Goal: Transaction & Acquisition: Purchase product/service

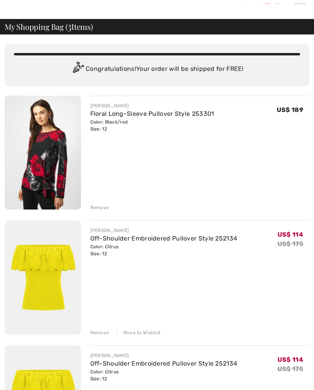
scroll to position [19, 0]
click at [95, 212] on div "JOSEPH RIBKOFF Floral Long-Sleeve Pullover Style 253301 Color: Black/red Size: …" at bounding box center [157, 279] width 305 height 366
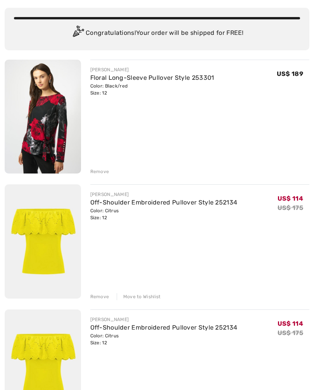
scroll to position [56, 0]
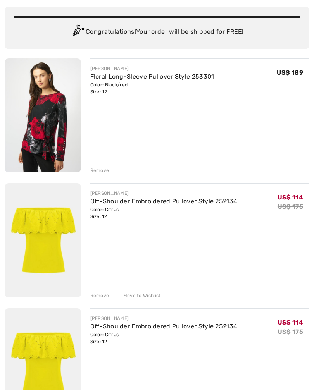
click at [87, 171] on div "JOSEPH RIBKOFF Floral Long-Sleeve Pullover Style 253301 Color: Black/red Size: …" at bounding box center [195, 116] width 229 height 115
click at [93, 169] on div "Remove" at bounding box center [99, 170] width 19 height 7
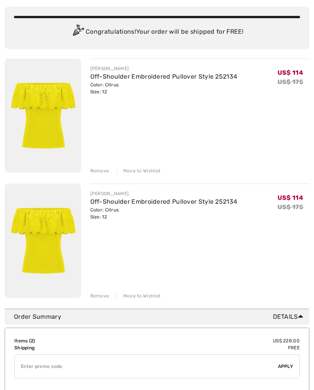
click at [97, 172] on div "Remove" at bounding box center [99, 170] width 19 height 7
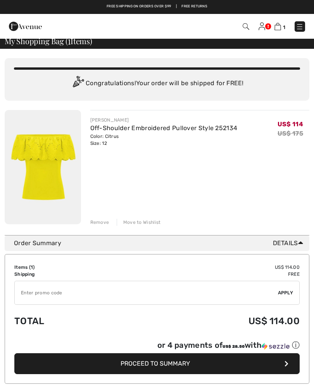
scroll to position [0, 0]
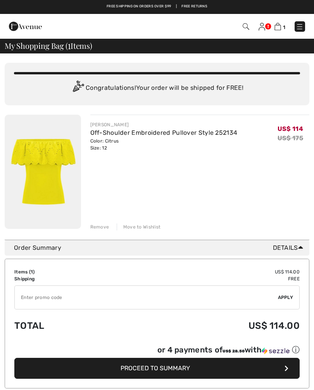
click at [303, 28] on img at bounding box center [300, 27] width 8 height 8
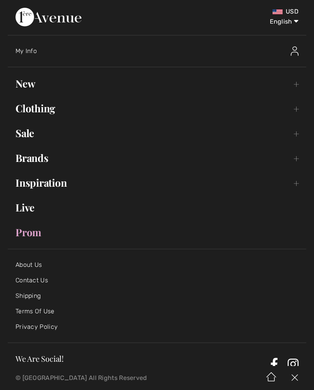
click at [24, 103] on link "Clothing Toggle submenu" at bounding box center [157, 108] width 298 height 17
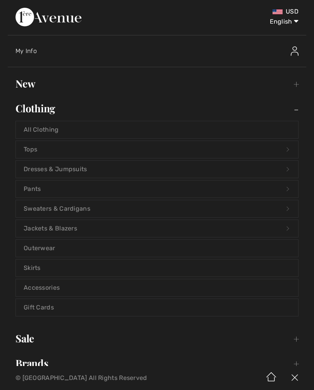
click at [23, 145] on link "Tops Open submenu" at bounding box center [157, 149] width 282 height 17
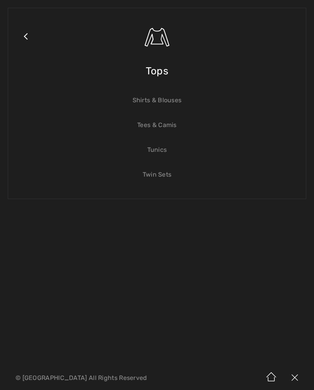
click at [22, 36] on link "Close submenu" at bounding box center [25, 46] width 19 height 60
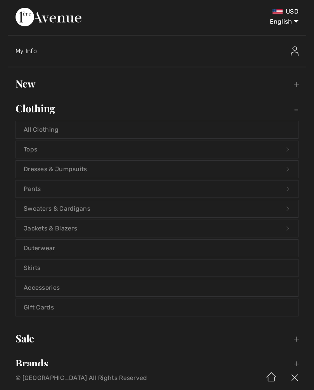
click at [27, 152] on link "Tops Open submenu" at bounding box center [157, 149] width 282 height 17
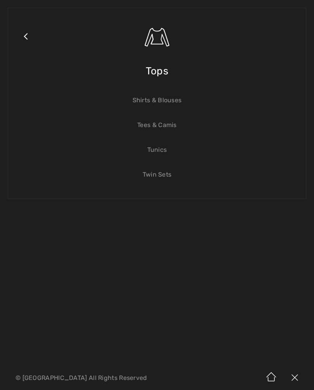
click at [286, 379] on img at bounding box center [294, 378] width 23 height 24
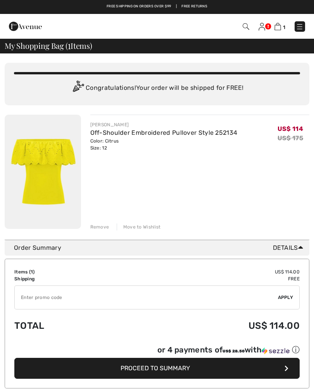
click at [14, 21] on img at bounding box center [25, 27] width 33 height 16
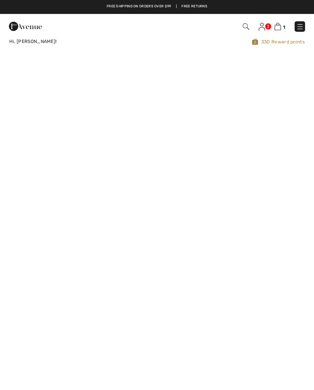
checkbox input "true"
click at [299, 28] on img at bounding box center [300, 27] width 8 height 8
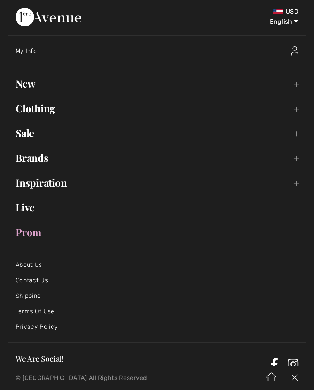
click at [18, 114] on link "Clothing Toggle submenu" at bounding box center [157, 108] width 298 height 17
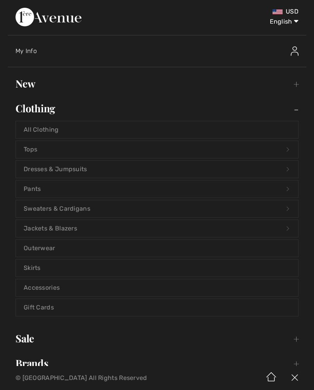
click at [26, 148] on link "Tops Open submenu" at bounding box center [157, 149] width 282 height 17
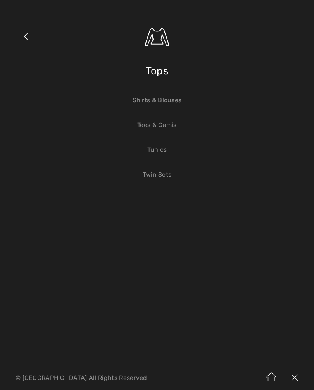
click at [148, 71] on span "Tops" at bounding box center [157, 71] width 22 height 28
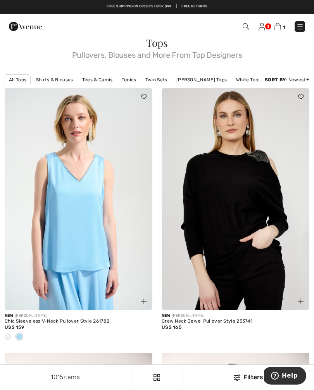
click at [295, 21] on link at bounding box center [300, 26] width 10 height 10
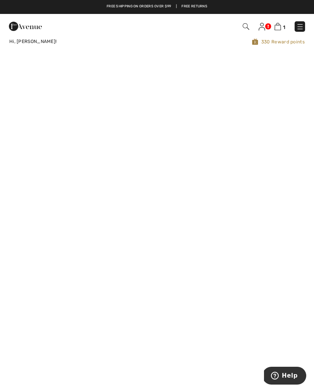
click at [293, 26] on span "1" at bounding box center [221, 26] width 168 height 10
click at [296, 26] on img at bounding box center [300, 27] width 8 height 8
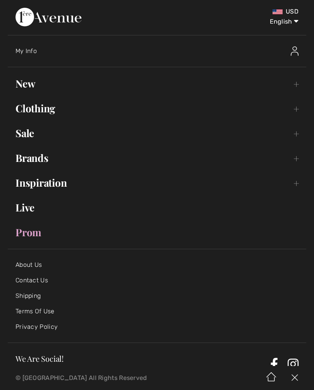
click at [22, 108] on link "Clothing Toggle submenu" at bounding box center [157, 108] width 298 height 17
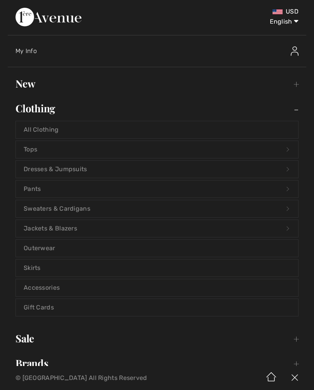
click at [24, 150] on link "Tops Open submenu" at bounding box center [157, 149] width 282 height 17
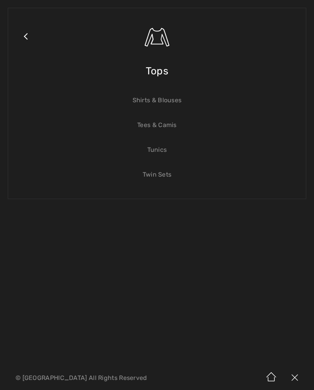
click at [157, 73] on span "Tops" at bounding box center [157, 71] width 22 height 28
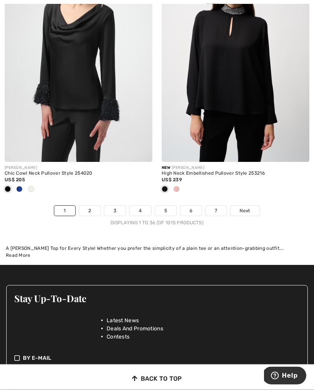
scroll to position [4602, 0]
click at [246, 208] on span "Next" at bounding box center [245, 210] width 10 height 7
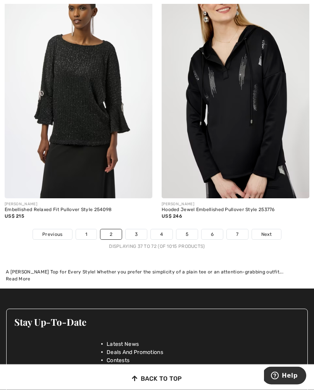
scroll to position [4655, 0]
click at [270, 231] on span "Next" at bounding box center [266, 234] width 10 height 7
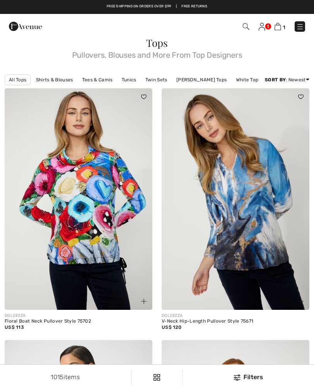
checkbox input "true"
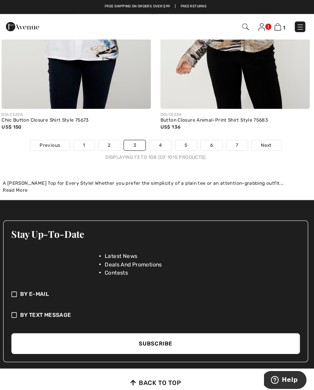
scroll to position [4615, 0]
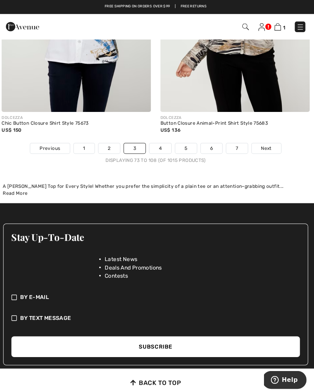
click at [263, 143] on span "Next" at bounding box center [266, 146] width 10 height 7
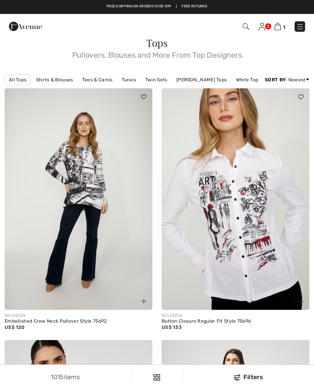
checkbox input "true"
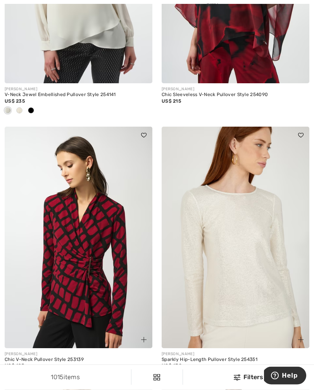
scroll to position [996, 0]
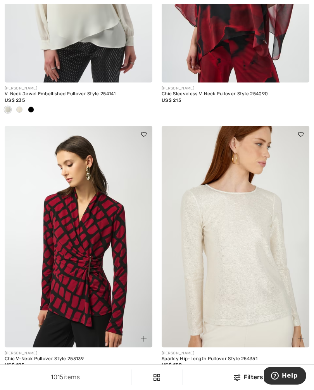
click at [221, 307] on img at bounding box center [236, 237] width 148 height 222
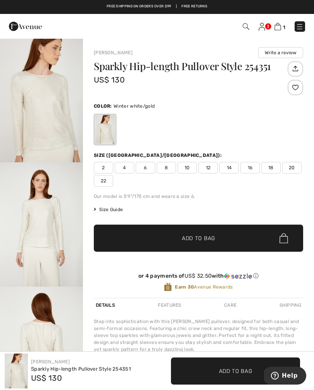
click at [40, 99] on img "1 / 5" at bounding box center [41, 100] width 83 height 124
click at [207, 167] on span "12" at bounding box center [207, 168] width 19 height 12
click at [178, 243] on span "✔ Added to Bag Add to Bag" at bounding box center [198, 238] width 209 height 27
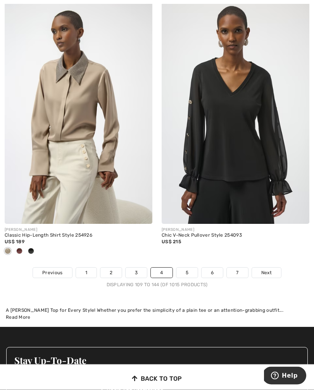
scroll to position [4604, 0]
click at [264, 269] on span "Next" at bounding box center [266, 272] width 10 height 7
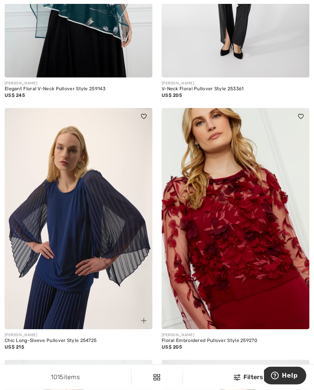
scroll to position [490, 0]
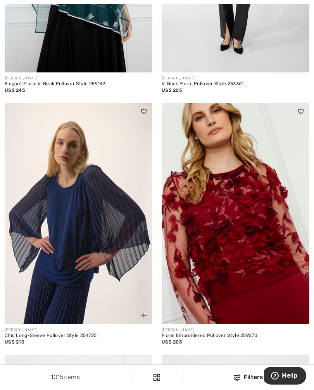
click at [229, 247] on img at bounding box center [236, 214] width 148 height 222
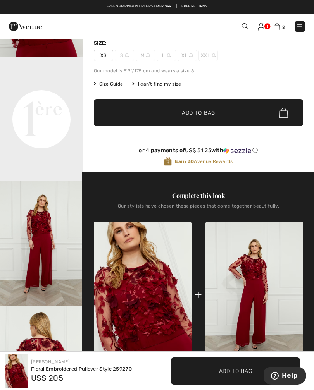
scroll to position [110, 0]
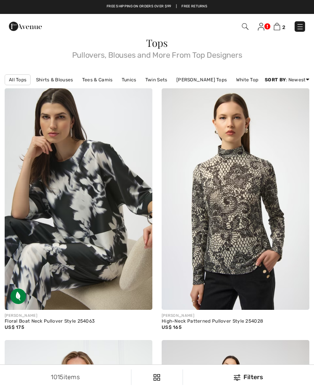
checkbox input "true"
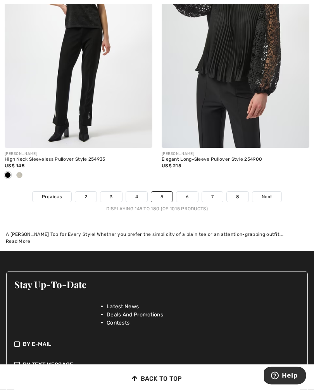
scroll to position [4667, 0]
click at [268, 193] on span "Next" at bounding box center [267, 196] width 10 height 7
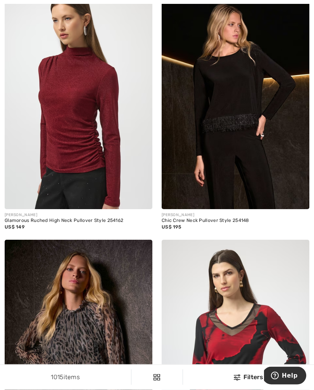
scroll to position [631, 0]
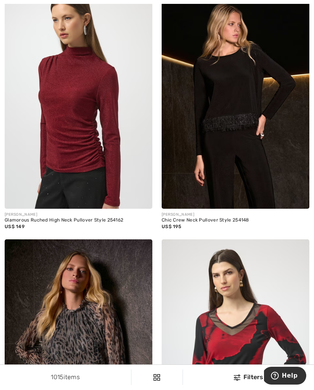
click at [57, 183] on img at bounding box center [79, 99] width 148 height 222
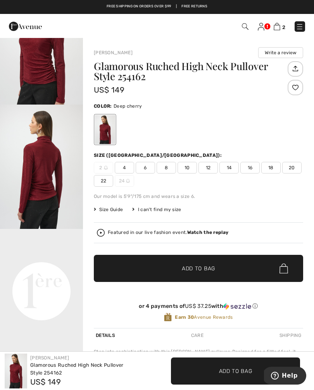
scroll to position [83, 0]
click at [203, 167] on span "12" at bounding box center [207, 168] width 19 height 12
click at [185, 275] on span "✔ Added to Bag Add to Bag" at bounding box center [198, 268] width 209 height 27
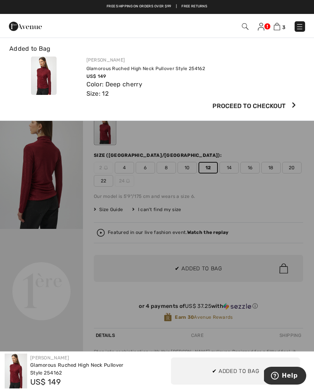
scroll to position [0, 0]
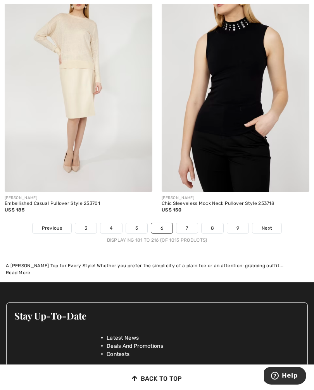
scroll to position [4589, 0]
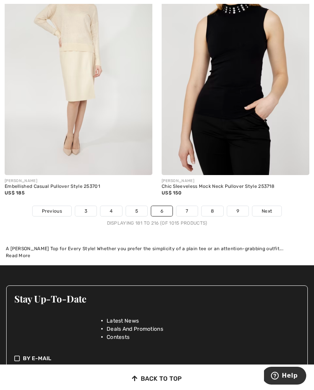
click at [269, 209] on span "Next" at bounding box center [267, 211] width 10 height 7
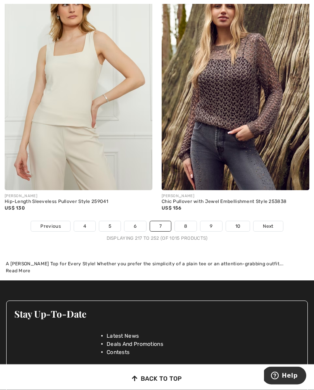
scroll to position [4646, 0]
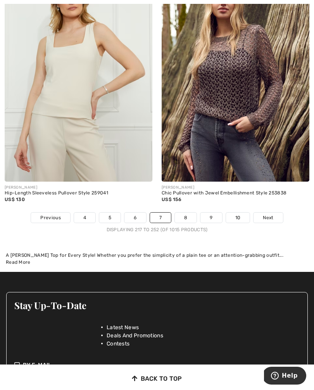
click at [268, 217] on link "Next" at bounding box center [267, 218] width 29 height 10
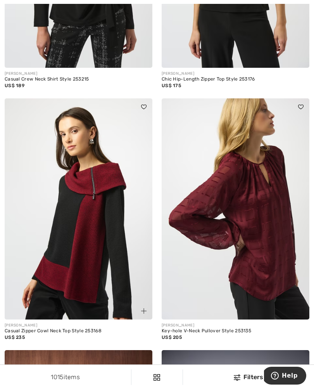
scroll to position [3932, 0]
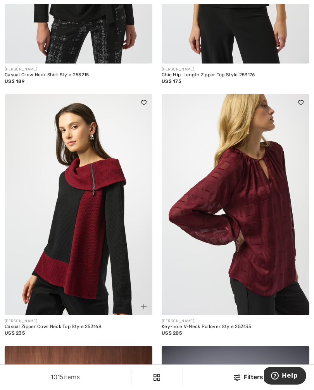
click at [193, 215] on img at bounding box center [236, 205] width 148 height 222
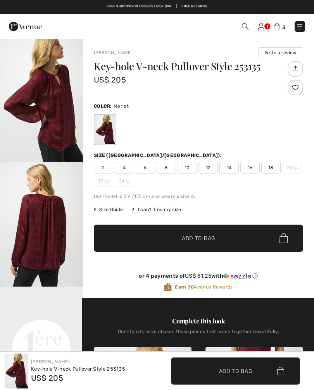
checkbox input "true"
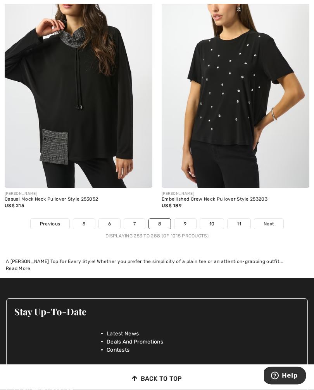
scroll to position [4563, 0]
click at [266, 222] on link "Next" at bounding box center [268, 224] width 29 height 10
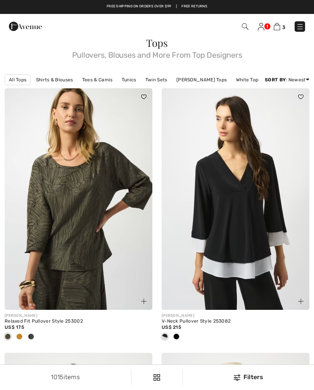
checkbox input "true"
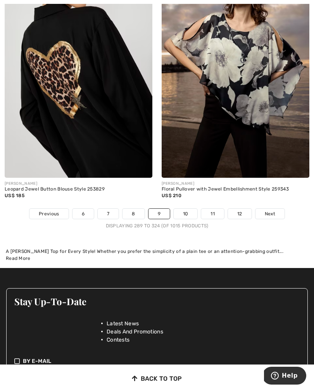
scroll to position [4581, 0]
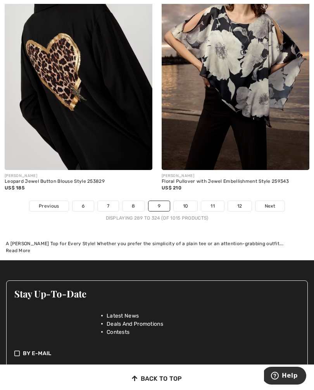
click at [275, 201] on link "Next" at bounding box center [269, 206] width 29 height 10
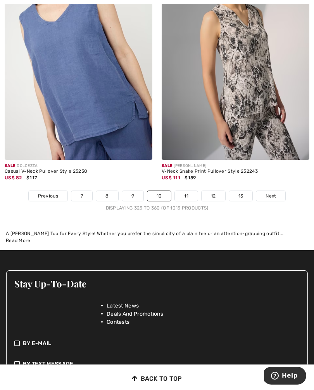
scroll to position [4606, 0]
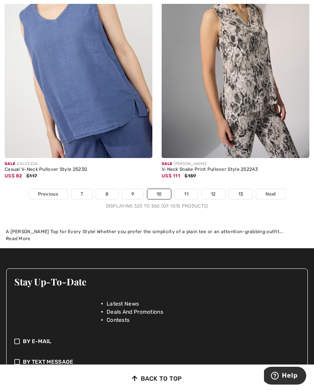
click at [272, 191] on span "Next" at bounding box center [270, 194] width 10 height 7
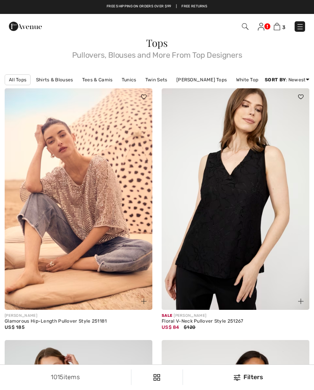
checkbox input "true"
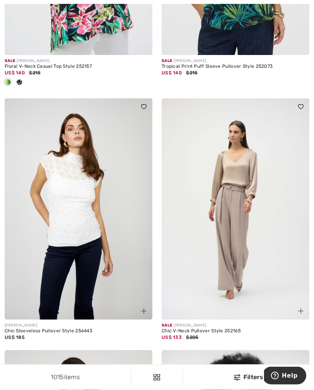
scroll to position [3701, 0]
click at [76, 252] on img at bounding box center [79, 209] width 148 height 222
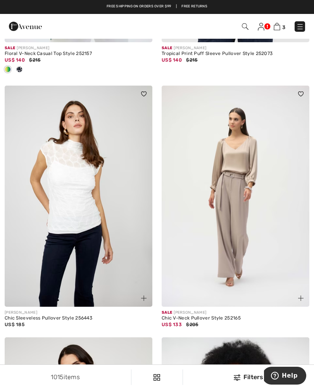
click at [224, 153] on img at bounding box center [236, 197] width 148 height 222
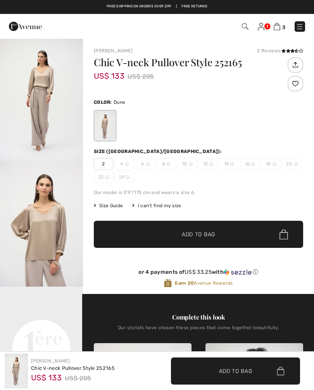
checkbox input "true"
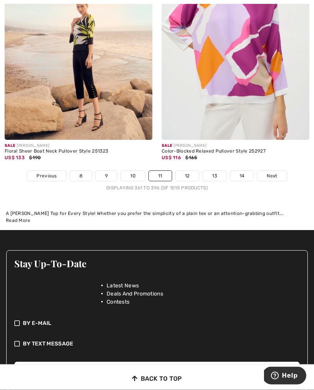
scroll to position [4637, 0]
click at [277, 174] on link "Next" at bounding box center [271, 176] width 29 height 10
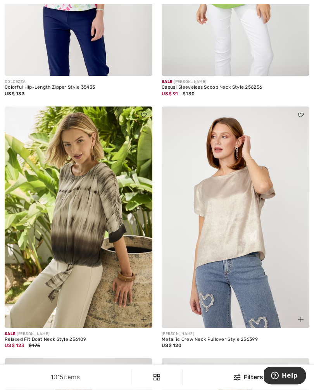
scroll to position [4249, 0]
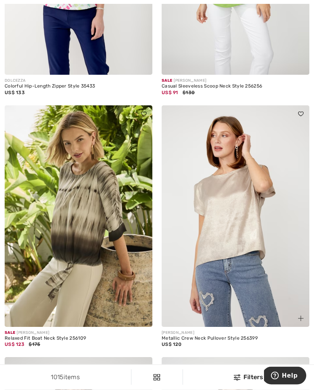
click at [42, 256] on img at bounding box center [79, 217] width 148 height 222
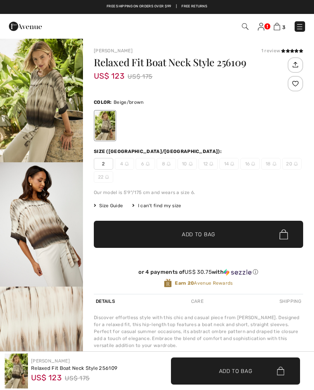
checkbox input "true"
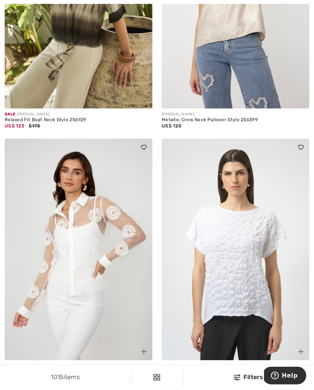
scroll to position [4468, 0]
click at [81, 212] on img at bounding box center [79, 250] width 148 height 222
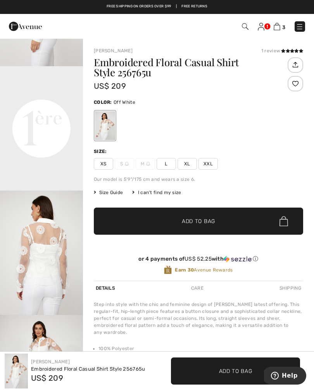
scroll to position [241, 0]
click at [161, 164] on span "L" at bounding box center [166, 164] width 19 height 12
click at [166, 217] on span "✔ Added to Bag Add to Bag" at bounding box center [198, 221] width 209 height 27
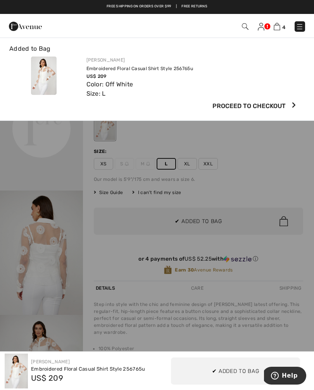
scroll to position [0, 0]
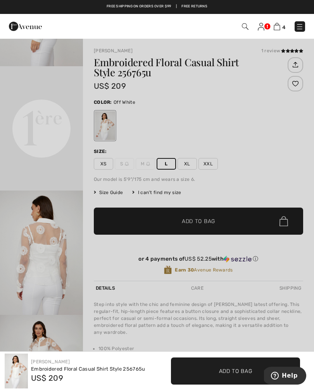
click at [140, 100] on div at bounding box center [157, 195] width 314 height 390
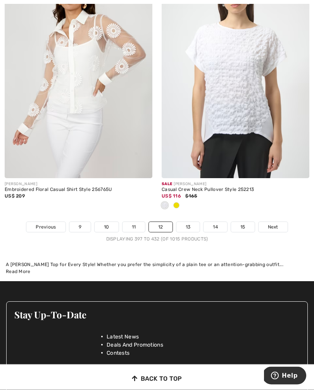
scroll to position [4650, 0]
click at [271, 225] on span "Next" at bounding box center [273, 227] width 10 height 7
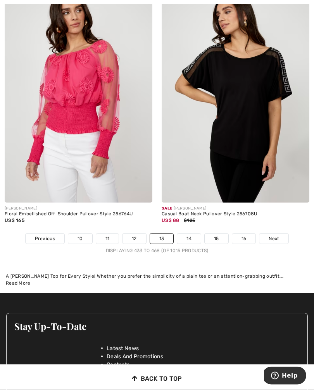
scroll to position [4608, 0]
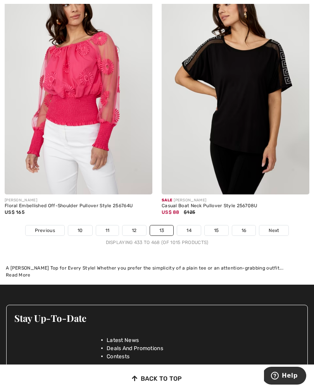
click at [272, 227] on span "Next" at bounding box center [274, 230] width 10 height 7
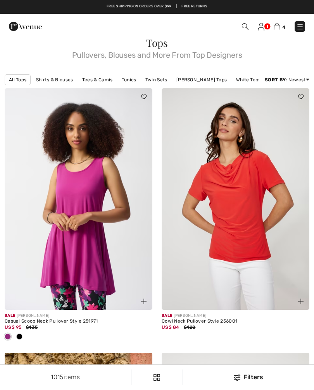
checkbox input "true"
click at [228, 222] on img at bounding box center [236, 199] width 148 height 222
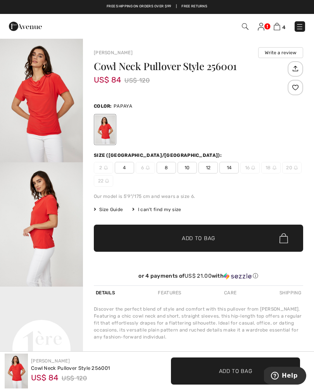
click at [202, 168] on span "12" at bounding box center [207, 168] width 19 height 12
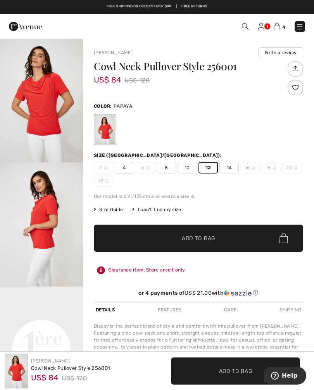
click at [190, 243] on span "✔ Added to Bag Add to Bag" at bounding box center [198, 238] width 209 height 27
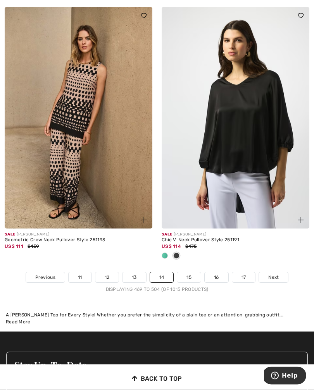
scroll to position [4574, 0]
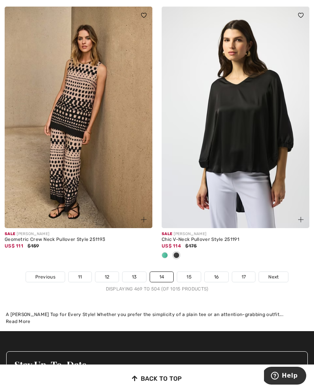
click at [275, 274] on span "Next" at bounding box center [273, 277] width 10 height 7
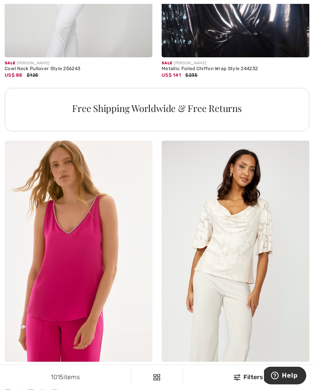
scroll to position [1551, 0]
click at [226, 250] on img at bounding box center [236, 252] width 148 height 222
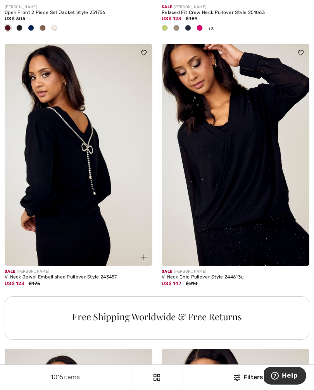
scroll to position [2942, 0]
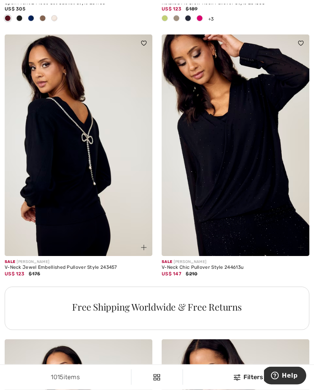
click at [47, 233] on img at bounding box center [79, 146] width 148 height 222
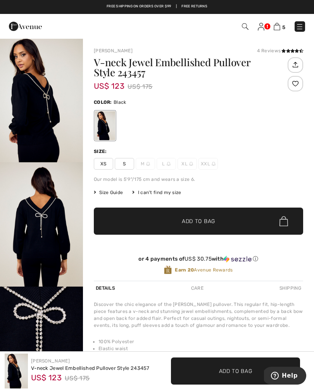
click at [28, 150] on img "1 / 5" at bounding box center [41, 100] width 83 height 124
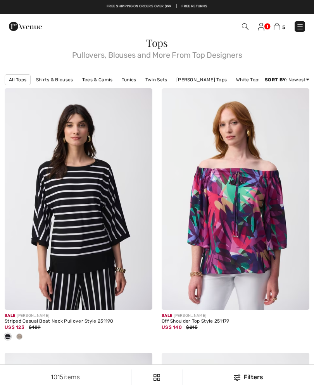
checkbox input "true"
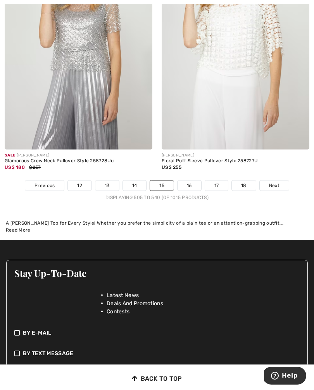
scroll to position [4645, 0]
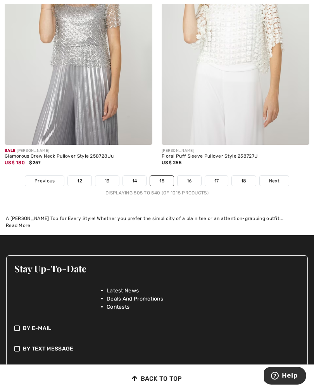
click at [276, 178] on span "Next" at bounding box center [274, 181] width 10 height 7
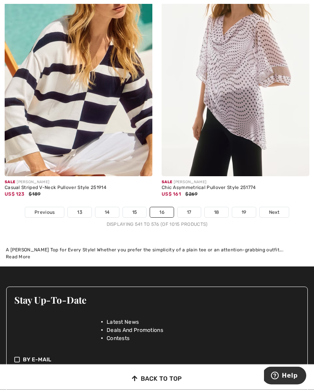
scroll to position [4703, 0]
click at [276, 211] on link "Next" at bounding box center [274, 212] width 29 height 10
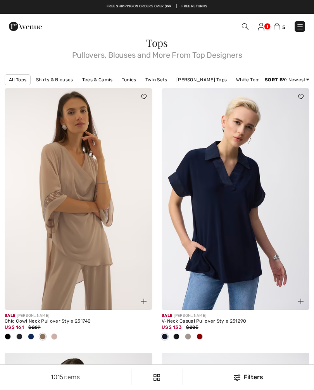
checkbox input "true"
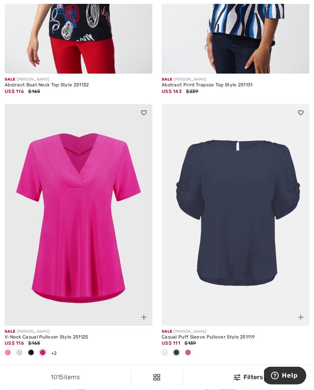
scroll to position [2647, 0]
click at [223, 265] on img at bounding box center [236, 215] width 148 height 222
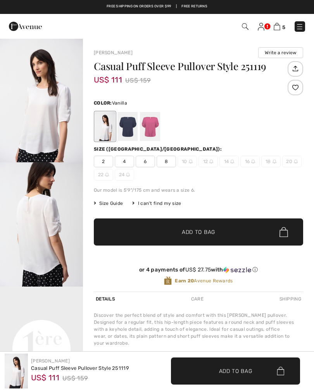
checkbox input "true"
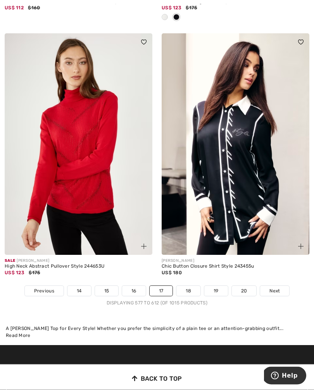
scroll to position [4618, 0]
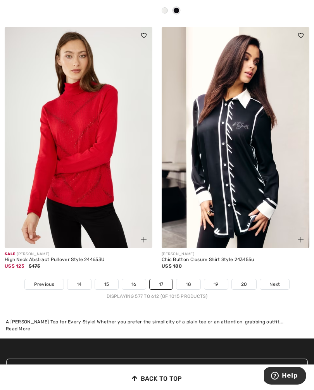
click at [273, 281] on span "Next" at bounding box center [274, 284] width 10 height 7
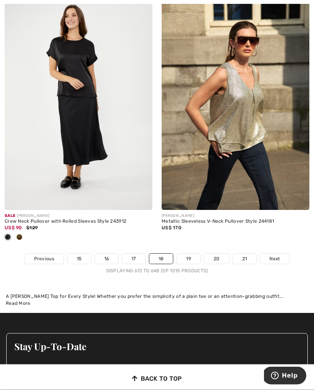
scroll to position [4567, 0]
click at [0, 267] on div "Displaying 613 to 648 (of 1015 products)" at bounding box center [157, 270] width 314 height 7
click at [271, 257] on link "Next" at bounding box center [274, 259] width 29 height 10
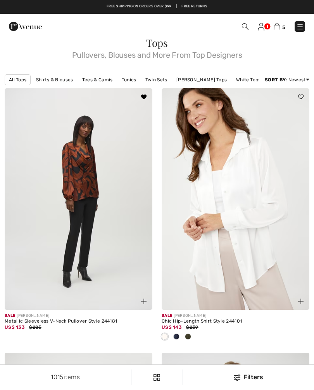
checkbox input "true"
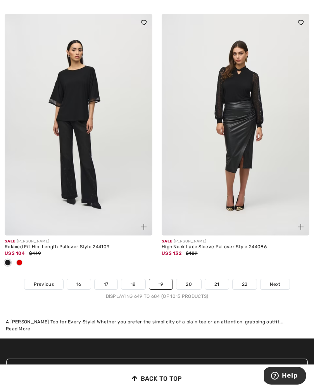
scroll to position [4607, 0]
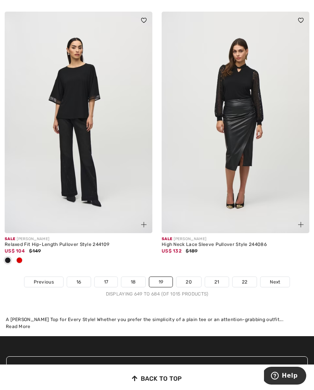
click at [279, 280] on link "Next" at bounding box center [274, 282] width 29 height 10
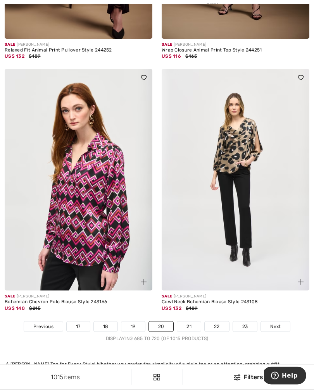
scroll to position [4495, 0]
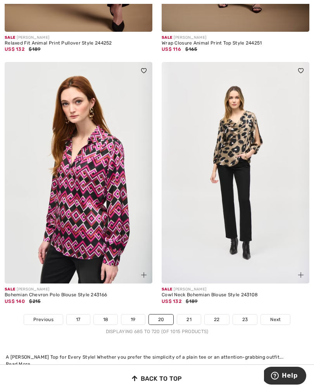
click at [163, 167] on img at bounding box center [236, 173] width 148 height 222
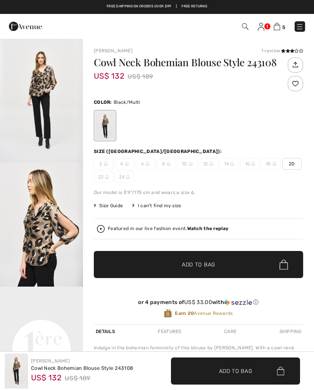
checkbox input "true"
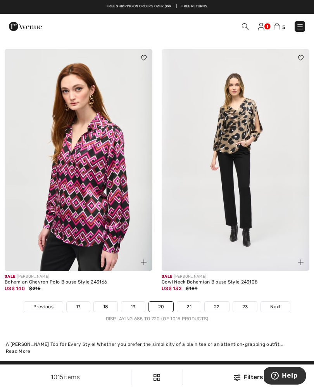
click at [278, 303] on span "Next" at bounding box center [275, 306] width 10 height 7
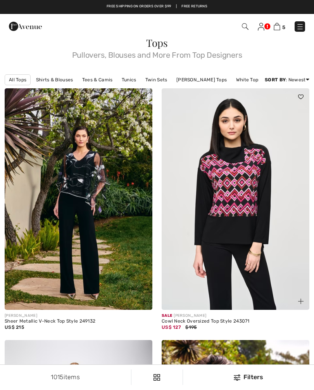
checkbox input "true"
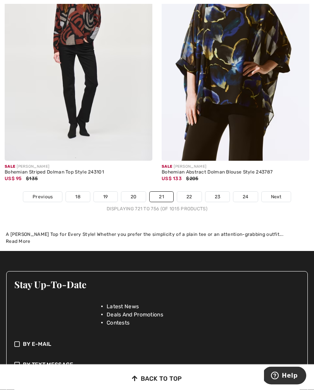
scroll to position [4645, 0]
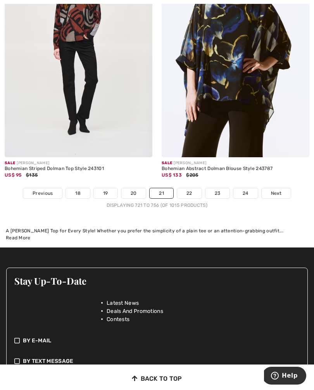
click at [271, 191] on span "Next" at bounding box center [276, 193] width 10 height 7
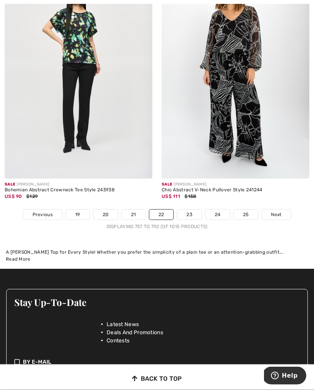
scroll to position [4667, 0]
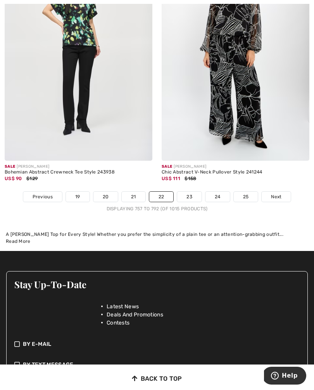
click at [272, 194] on span "Next" at bounding box center [276, 196] width 10 height 7
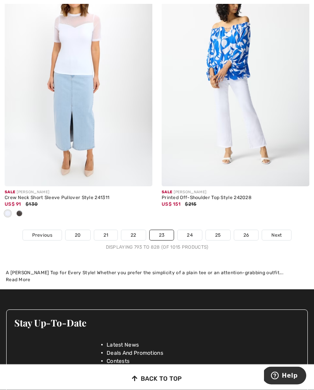
scroll to position [4642, 0]
click at [276, 232] on span "Next" at bounding box center [276, 235] width 10 height 7
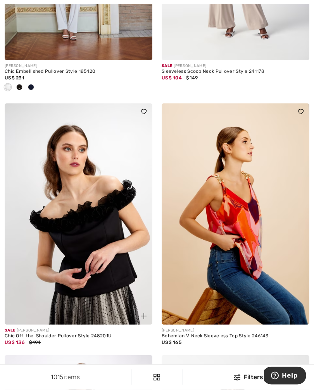
scroll to position [505, 0]
